Goal: Task Accomplishment & Management: Complete application form

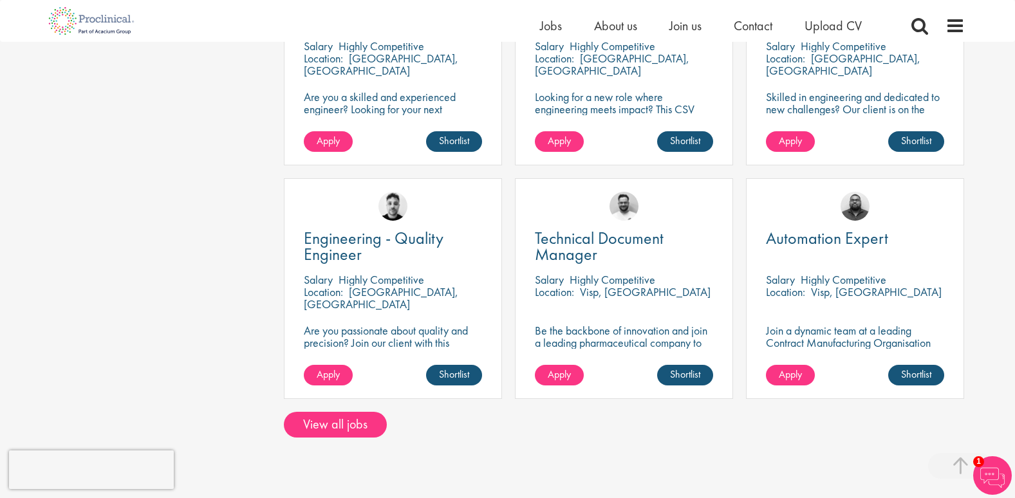
scroll to position [965, 0]
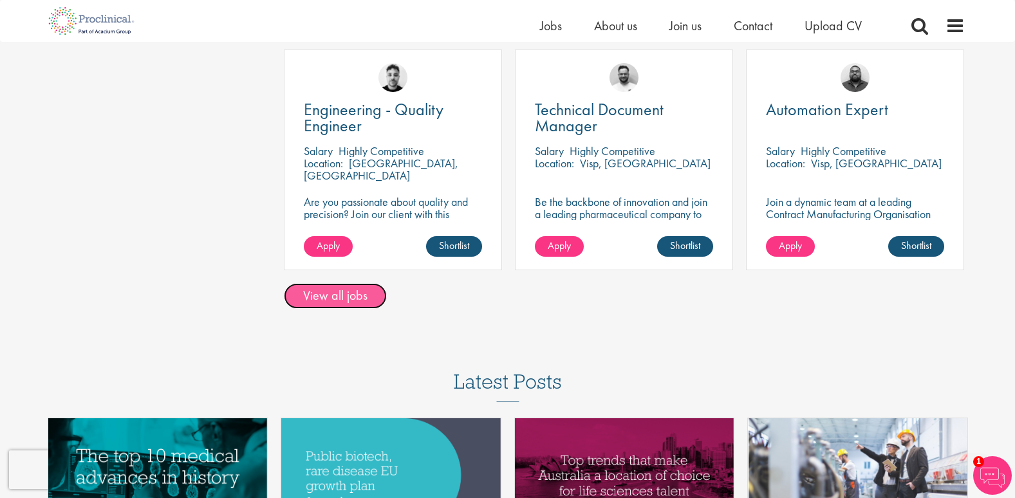
click at [351, 301] on link "View all jobs" at bounding box center [335, 296] width 103 height 26
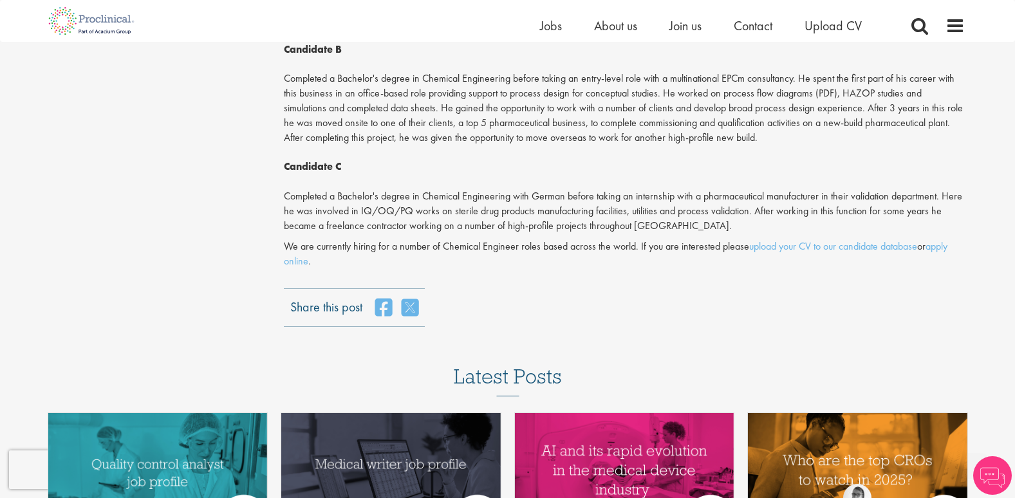
scroll to position [1673, 0]
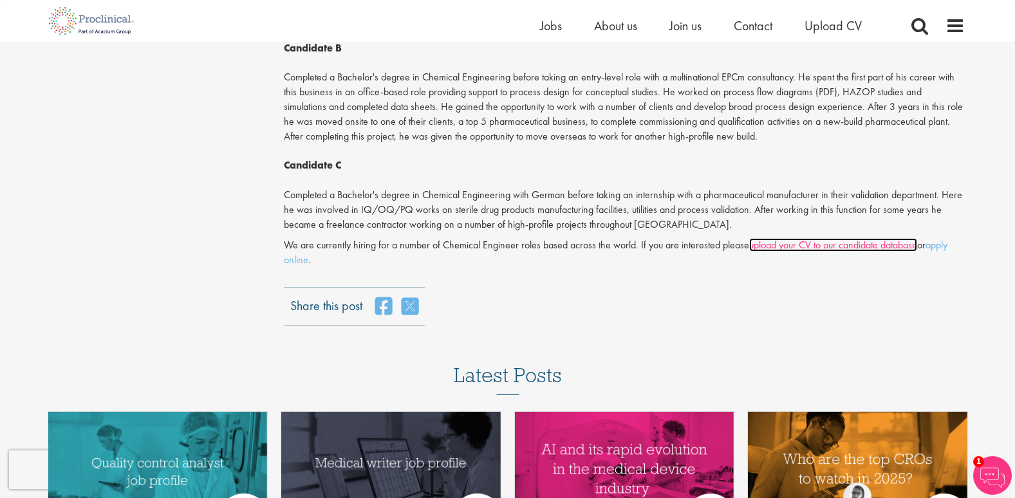
click at [836, 238] on link "upload your CV to our candidate database" at bounding box center [833, 245] width 168 height 14
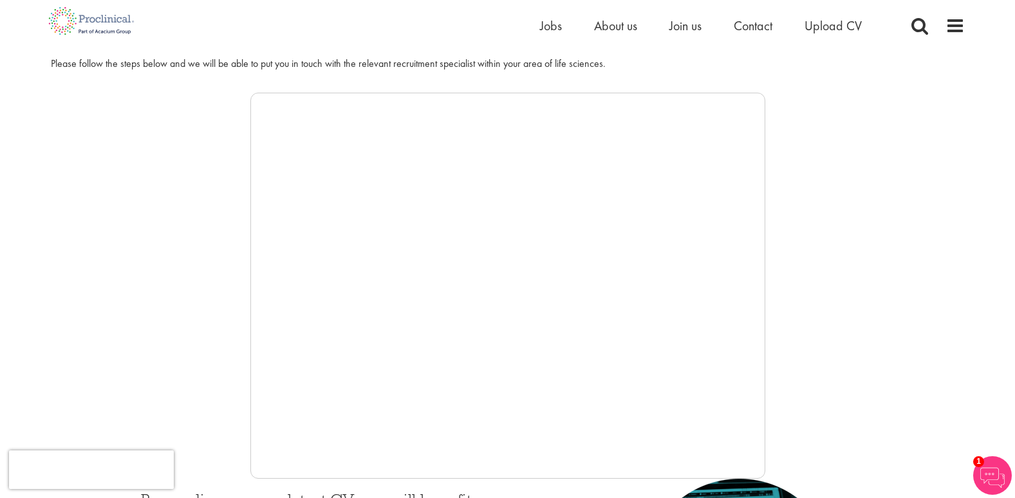
scroll to position [322, 0]
